Goal: Obtain resource: Obtain resource

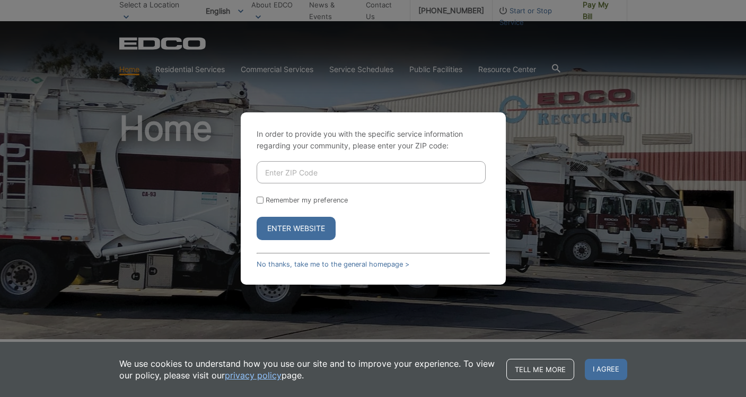
click at [267, 174] on input "Enter ZIP Code" at bounding box center [371, 172] width 229 height 22
type input "92040"
click at [282, 226] on button "Enter Website" at bounding box center [296, 228] width 79 height 23
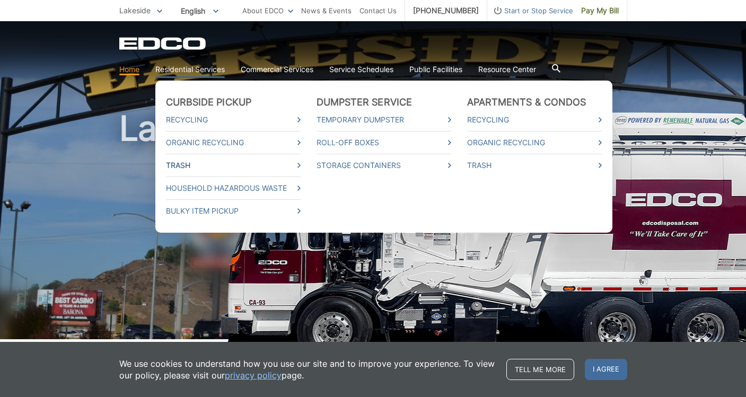
click at [191, 167] on link "Trash" at bounding box center [233, 166] width 135 height 12
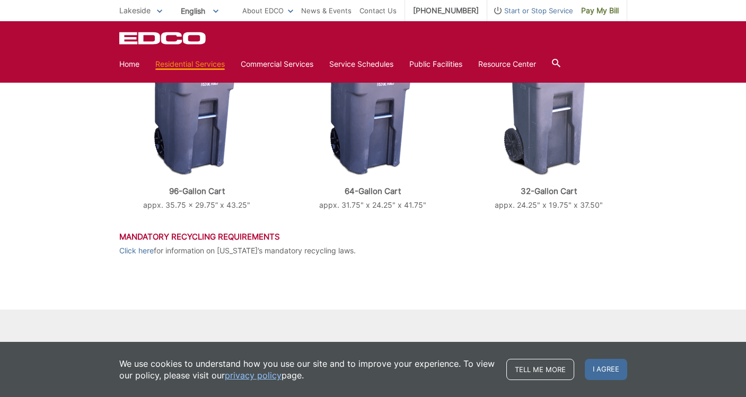
scroll to position [433, 0]
click at [134, 251] on link "Click here" at bounding box center [136, 250] width 34 height 12
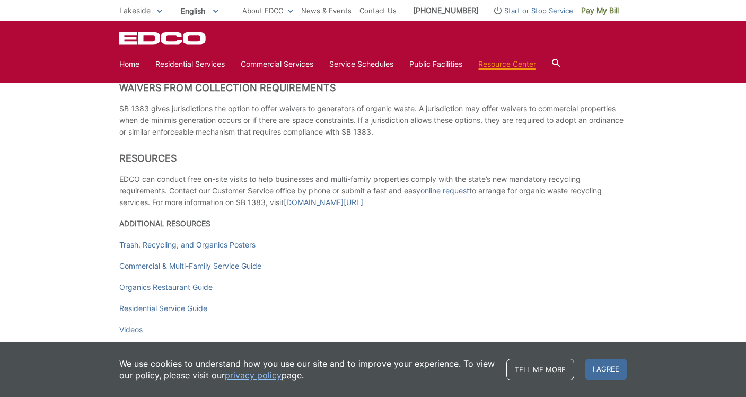
scroll to position [1397, 0]
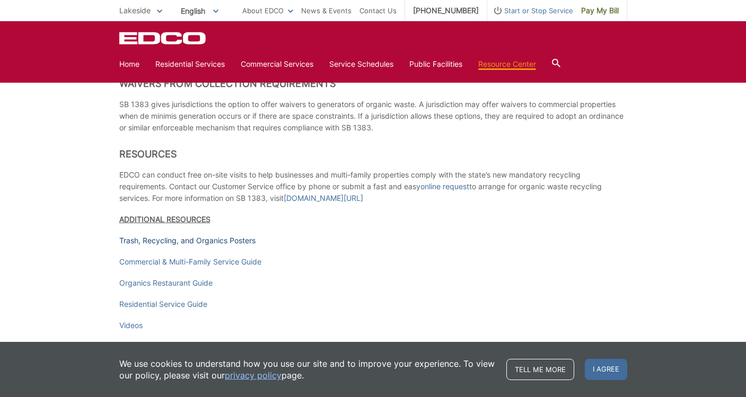
click at [138, 247] on link "Trash, Recycling, and Organics Posters" at bounding box center [187, 241] width 136 height 12
click at [129, 310] on link "Residential Service Guide" at bounding box center [163, 304] width 88 height 12
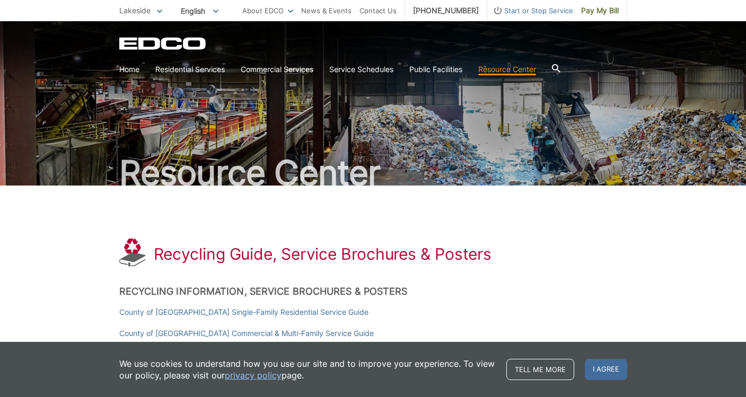
click at [150, 10] on span "Lakeside" at bounding box center [134, 10] width 31 height 9
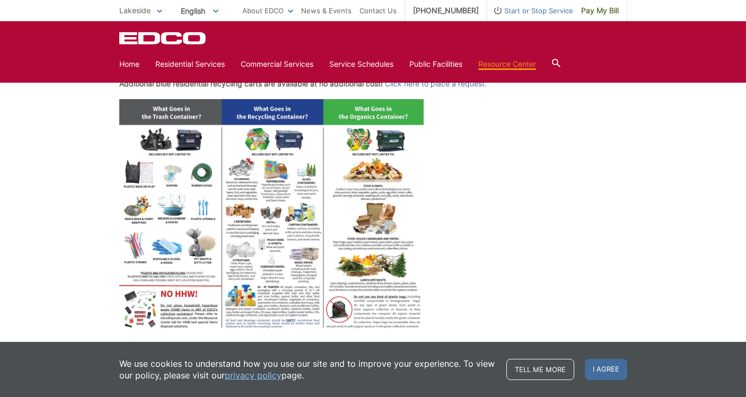
scroll to position [439, 0]
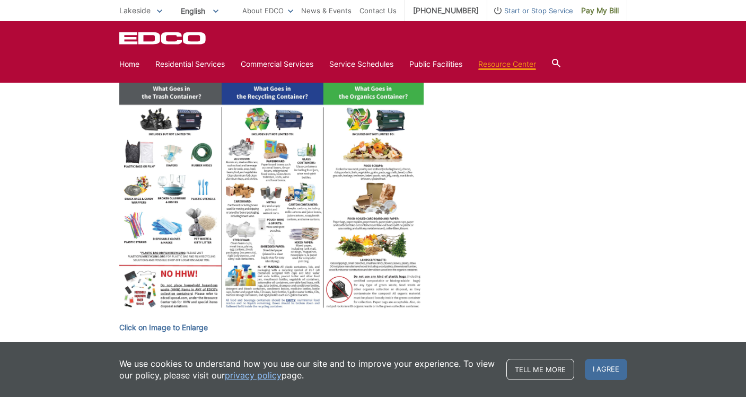
click at [170, 292] on img at bounding box center [271, 196] width 305 height 235
